Goal: Check status: Check status

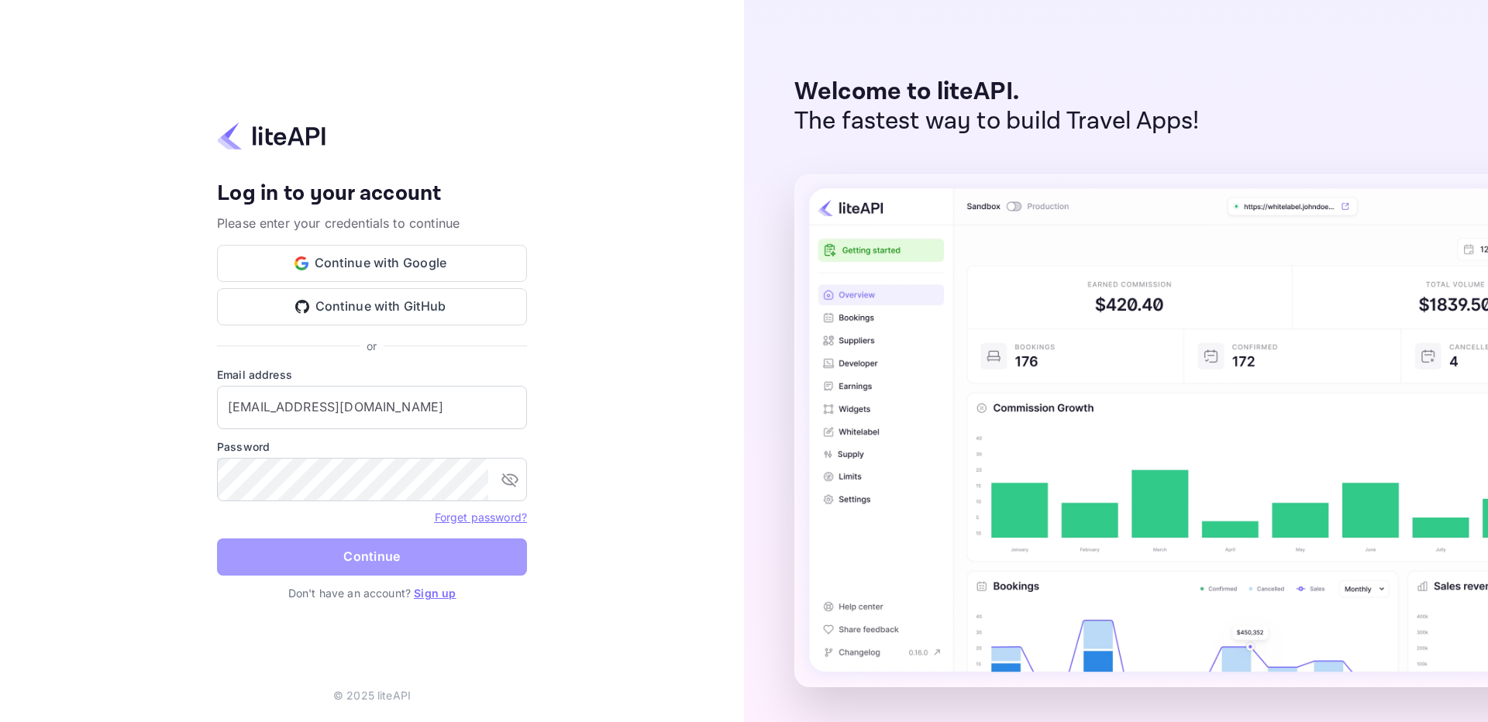
click at [395, 553] on button "Continue" at bounding box center [372, 557] width 310 height 37
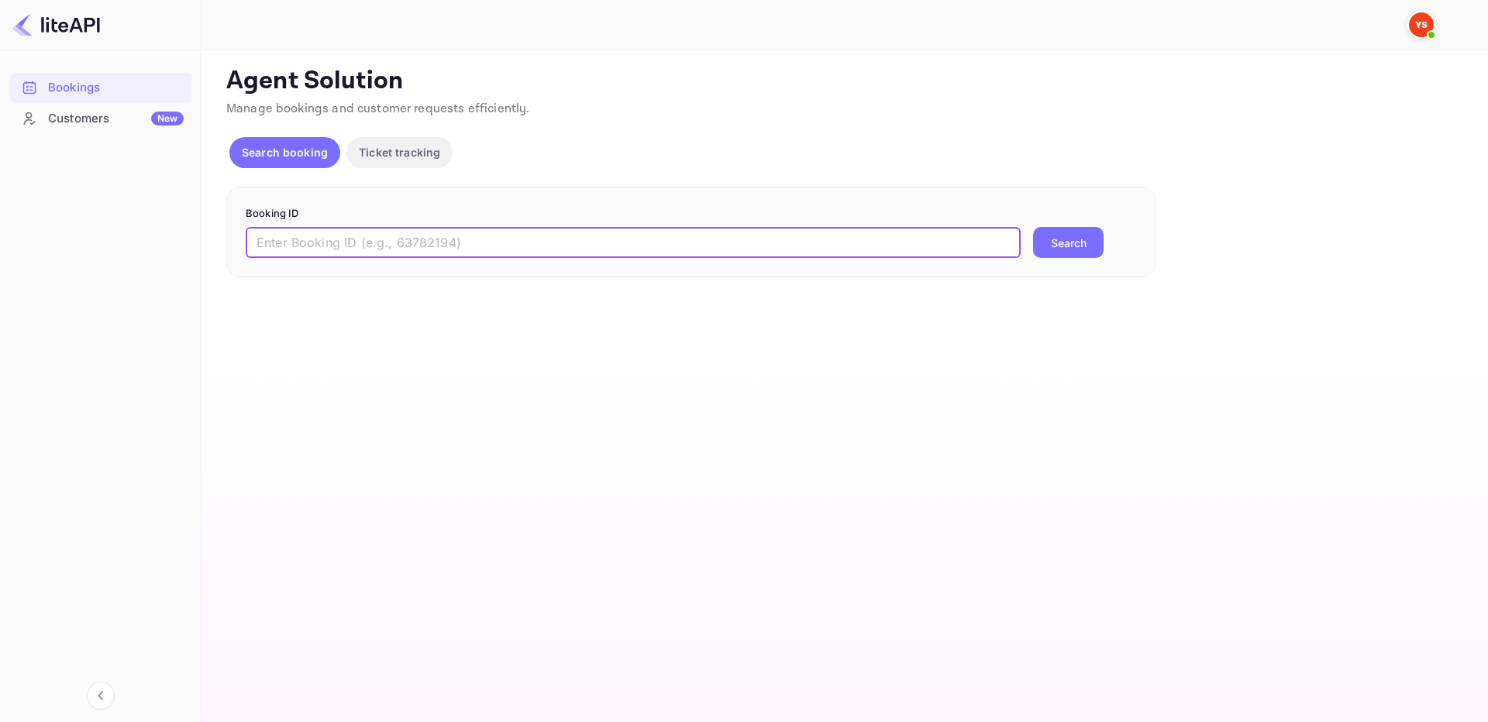
click at [462, 233] on input "text" at bounding box center [633, 242] width 775 height 31
paste input "9252676"
type input "9252676"
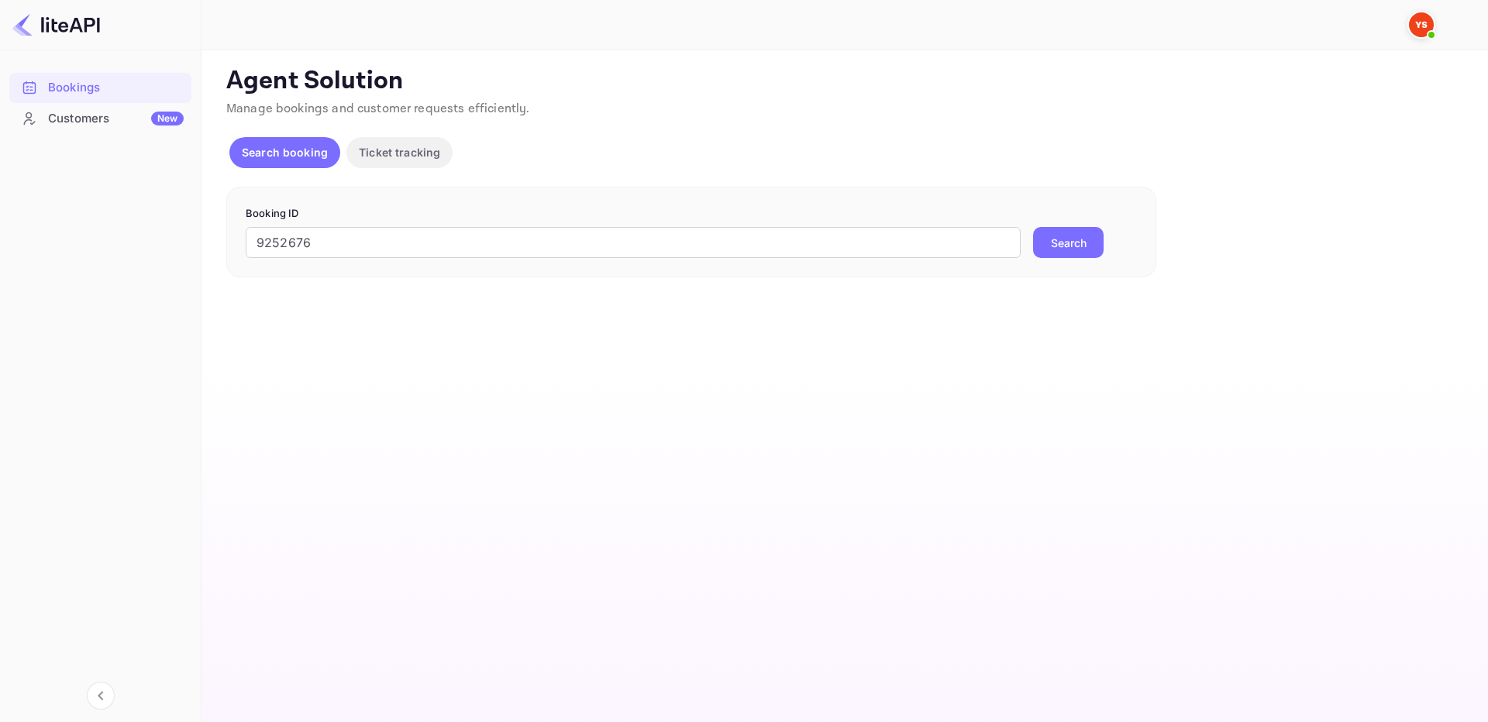
click at [1068, 242] on button "Search" at bounding box center [1068, 242] width 71 height 31
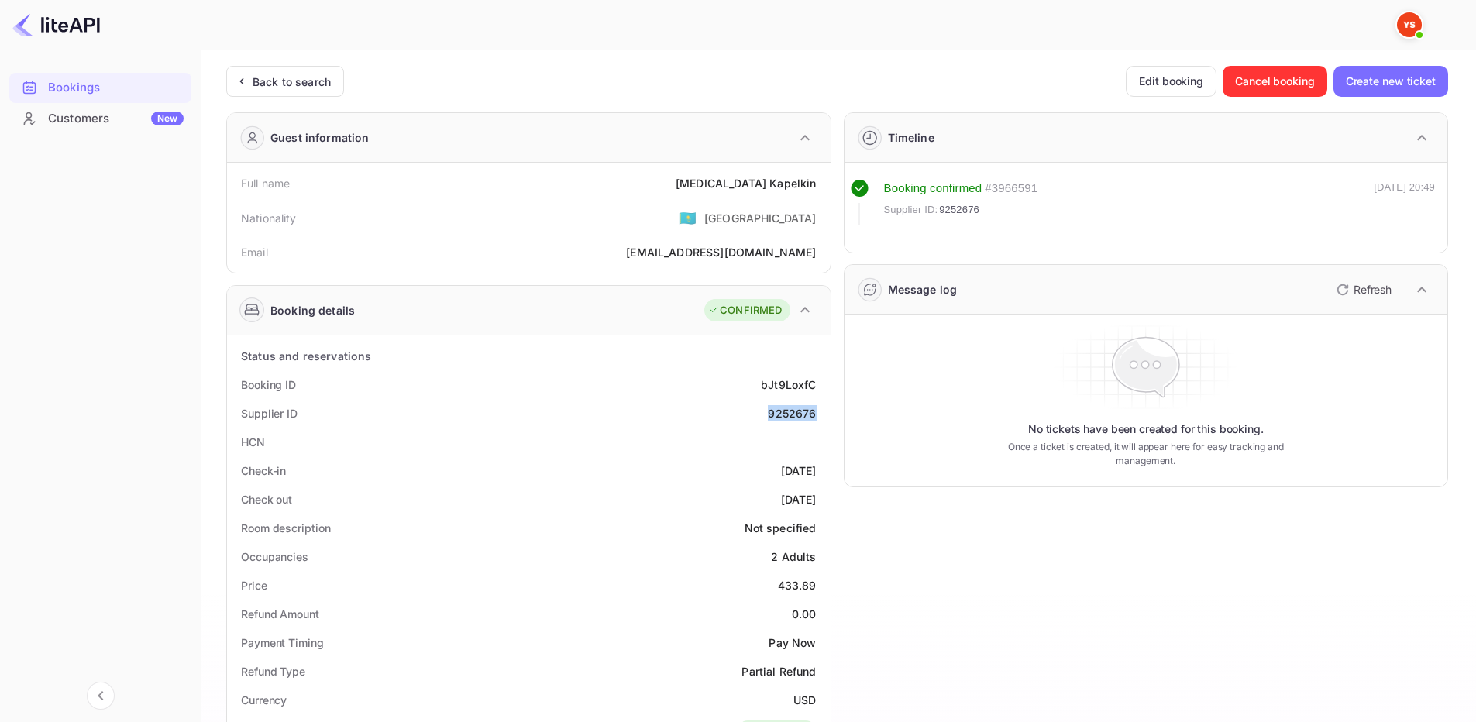
drag, startPoint x: 767, startPoint y: 413, endPoint x: 663, endPoint y: 280, distance: 169.4
copy div "9252676"
drag, startPoint x: 738, startPoint y: 177, endPoint x: 826, endPoint y: 189, distance: 88.3
click at [826, 189] on div "Full name [MEDICAL_DATA][PERSON_NAME] Nationality 🇰🇿 [DEMOGRAPHIC_DATA] Email […" at bounding box center [529, 218] width 604 height 110
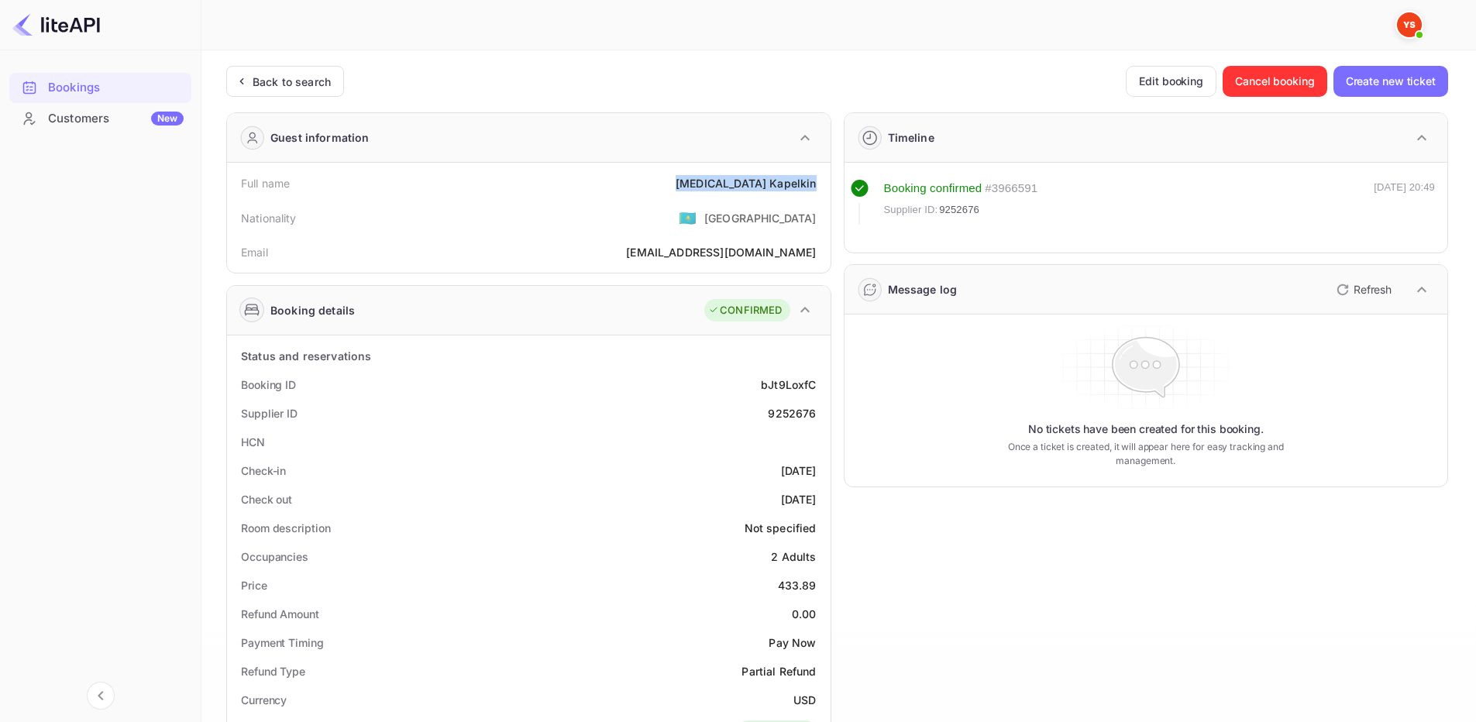
copy div "[MEDICAL_DATA][PERSON_NAME]"
drag, startPoint x: 794, startPoint y: 585, endPoint x: 824, endPoint y: 582, distance: 29.6
click at [824, 582] on div "Price 433.89" at bounding box center [528, 585] width 591 height 29
copy div "433.89"
